Goal: Information Seeking & Learning: Learn about a topic

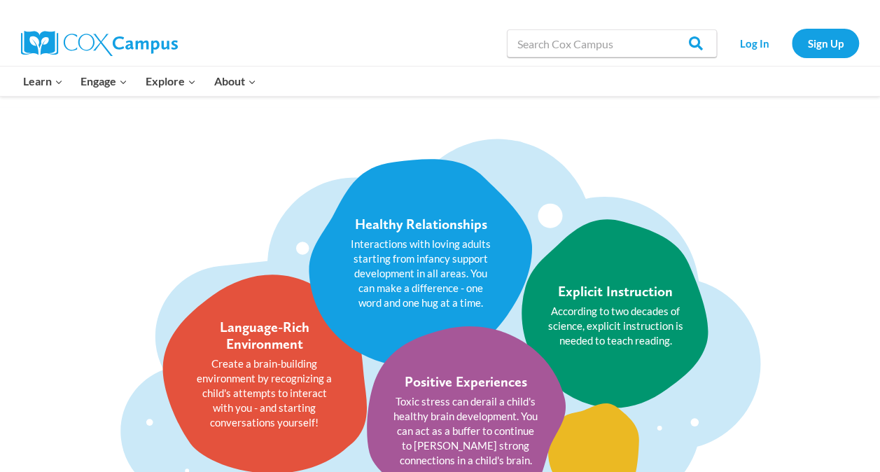
scroll to position [1750, 0]
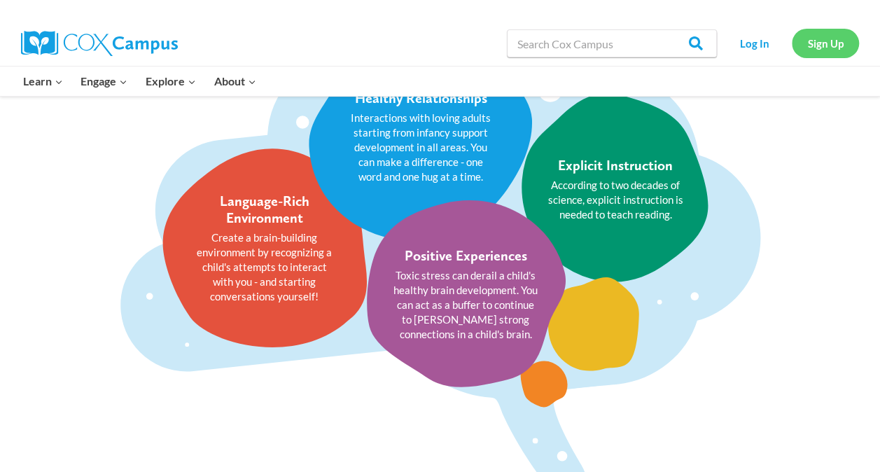
click at [826, 42] on link "Sign Up" at bounding box center [825, 43] width 67 height 29
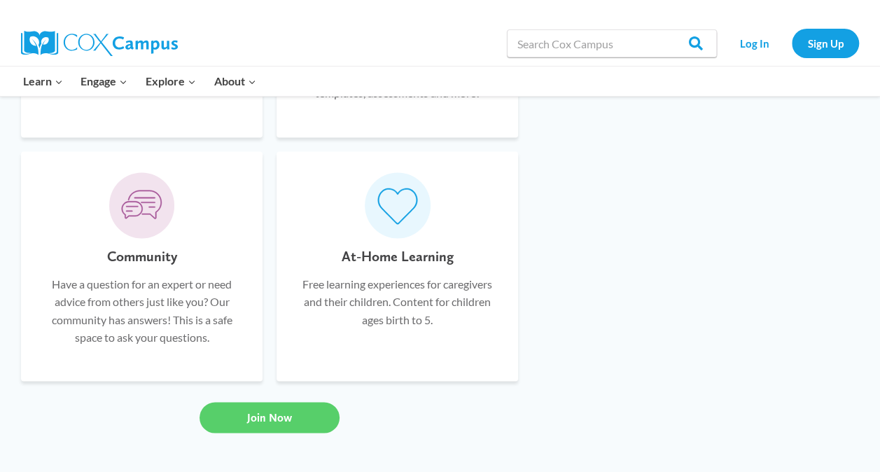
scroll to position [910, 0]
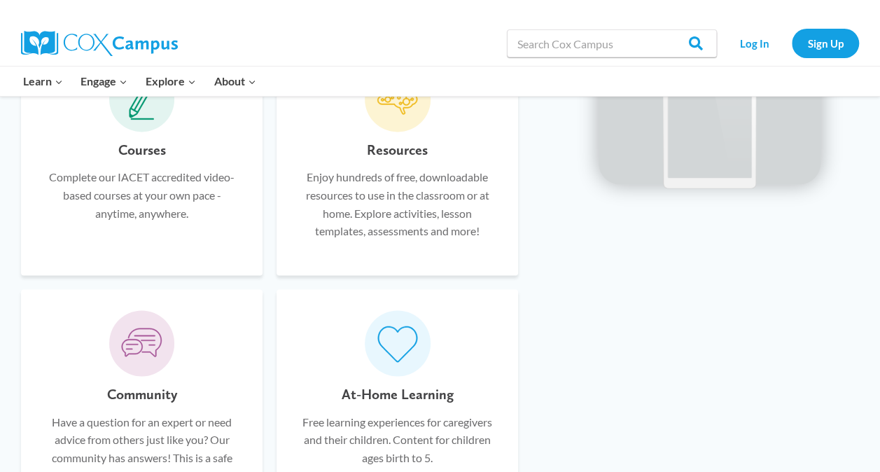
click at [145, 120] on span at bounding box center [142, 99] width 66 height 66
click at [140, 211] on p "Complete our IACET accredited video-based courses at your own pace - anytime, a…" at bounding box center [141, 195] width 199 height 54
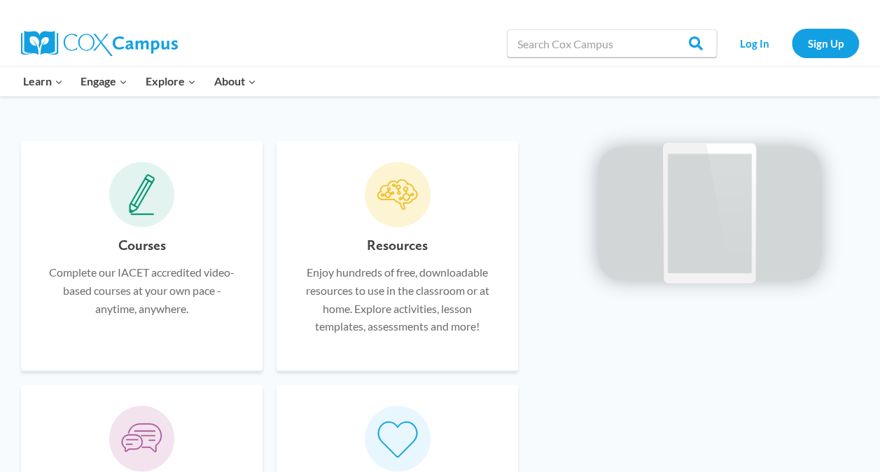
scroll to position [770, 0]
